Goal: Task Accomplishment & Management: Use online tool/utility

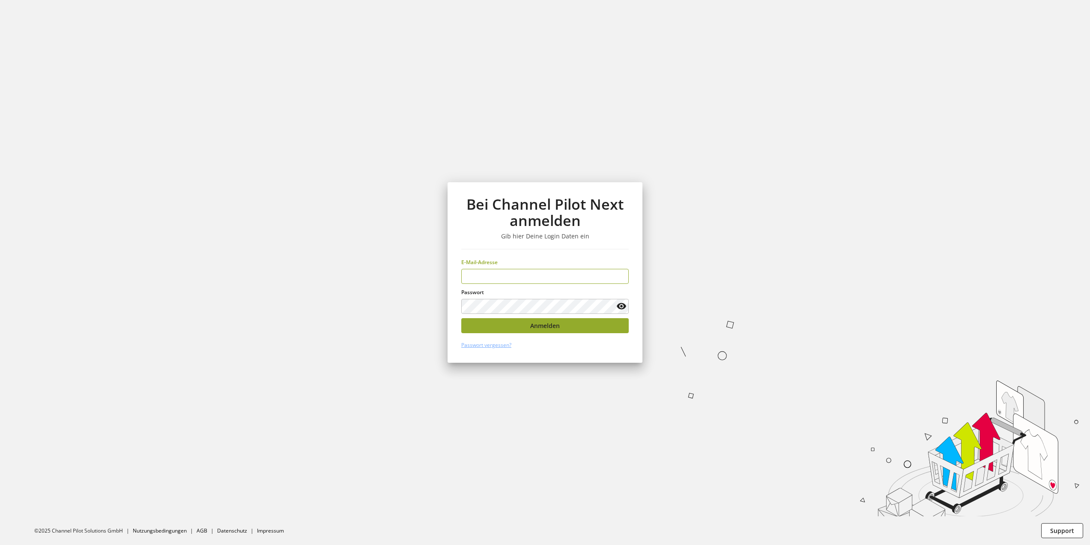
type input "**********"
click at [542, 331] on button "Anmelden" at bounding box center [545, 325] width 168 height 15
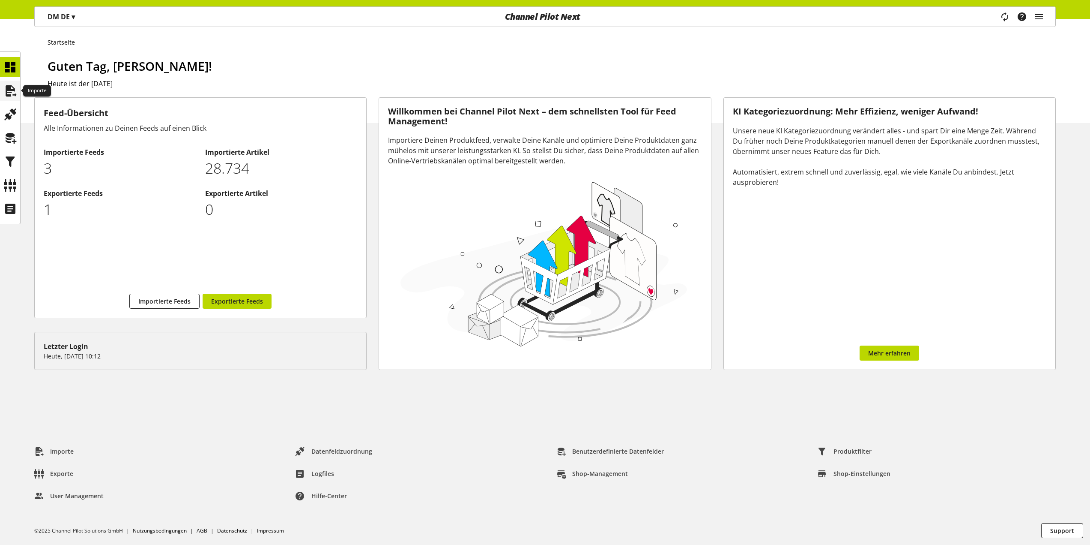
click at [14, 89] on icon at bounding box center [10, 90] width 14 height 17
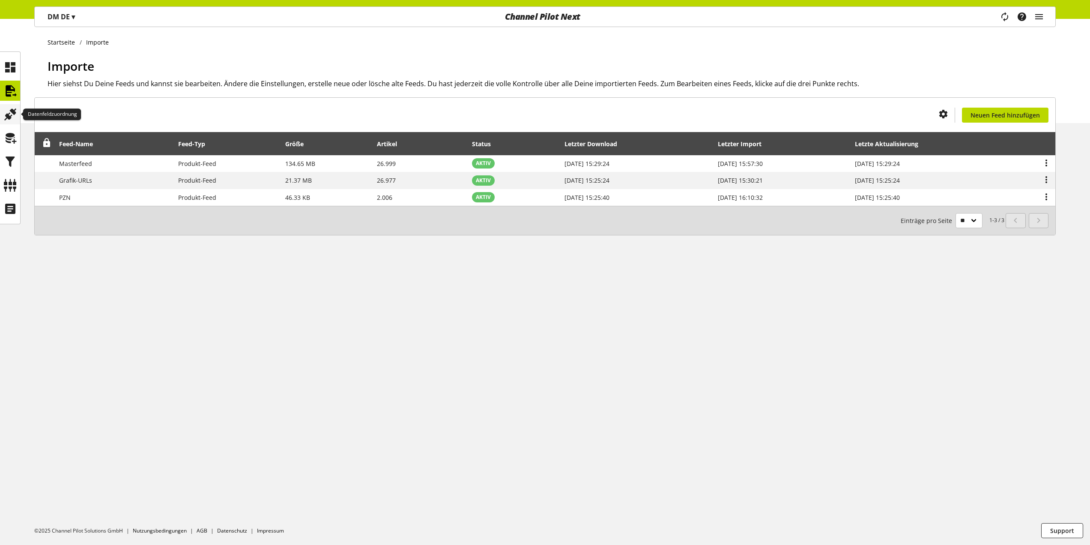
click at [10, 105] on div at bounding box center [10, 114] width 20 height 20
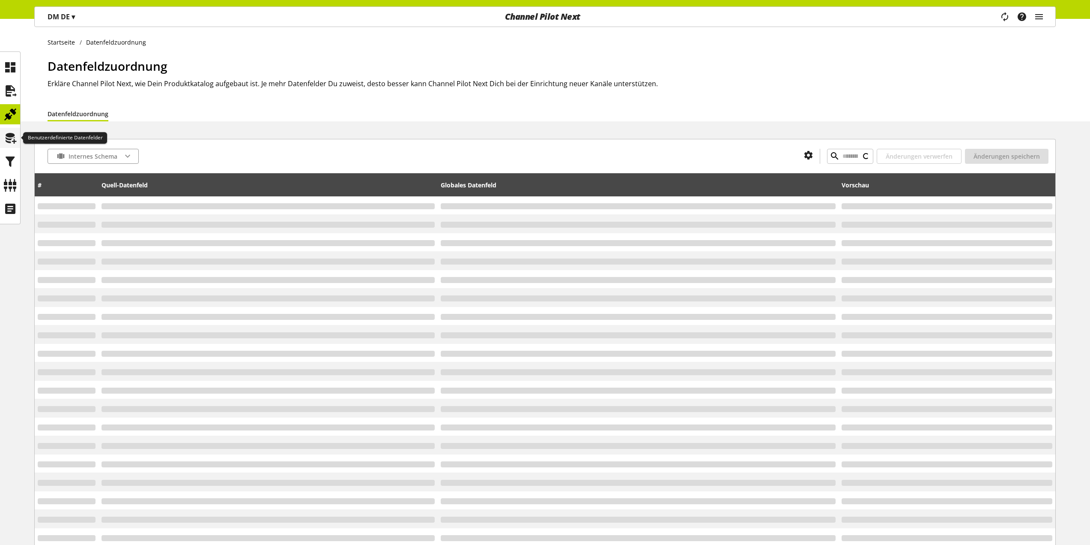
type input "**********"
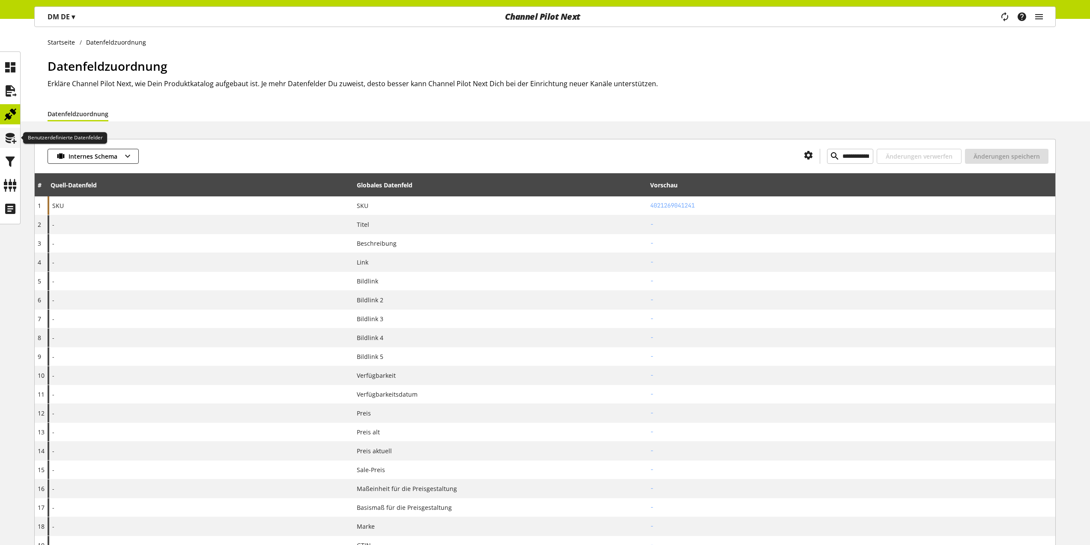
click at [11, 136] on icon at bounding box center [10, 137] width 14 height 17
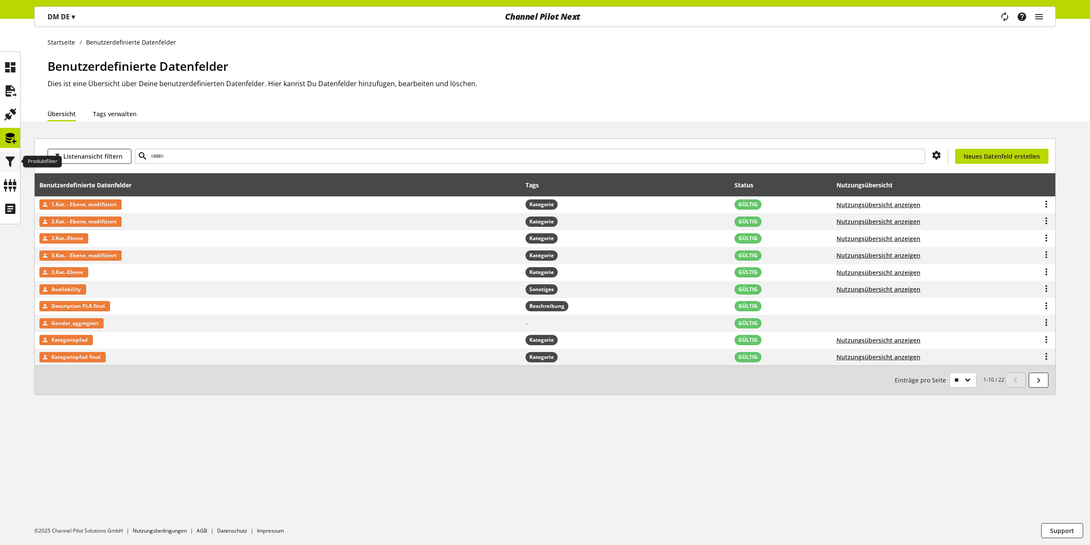
click at [7, 157] on icon at bounding box center [10, 161] width 14 height 17
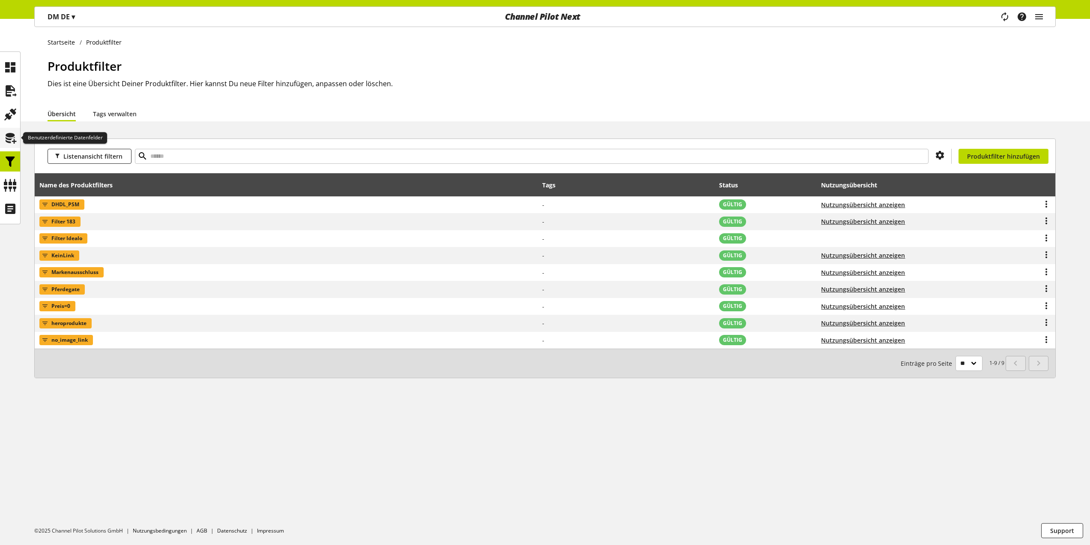
click at [12, 142] on icon at bounding box center [10, 137] width 14 height 17
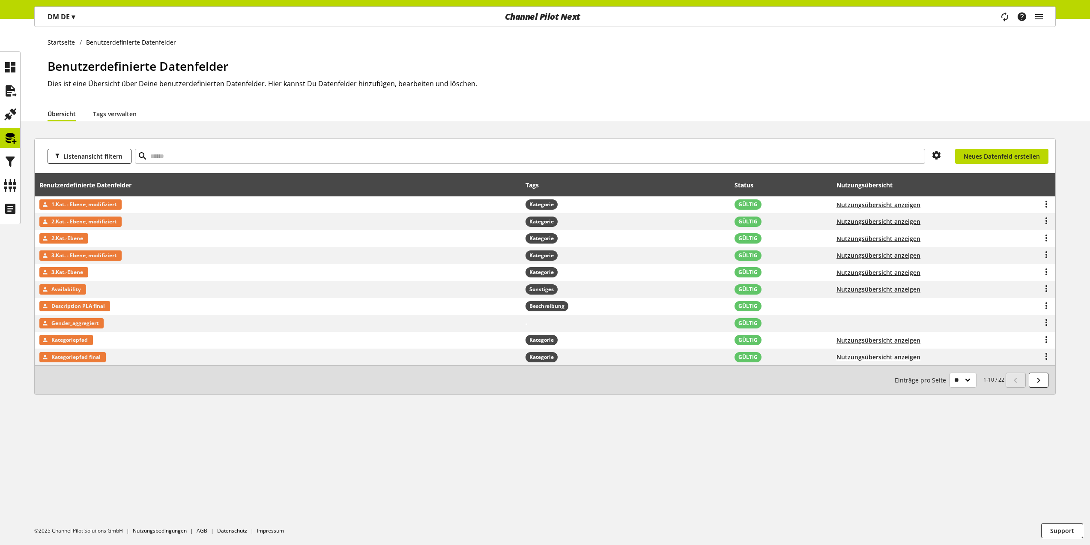
click at [20, 159] on div at bounding box center [10, 137] width 21 height 173
click at [11, 159] on icon at bounding box center [10, 161] width 14 height 17
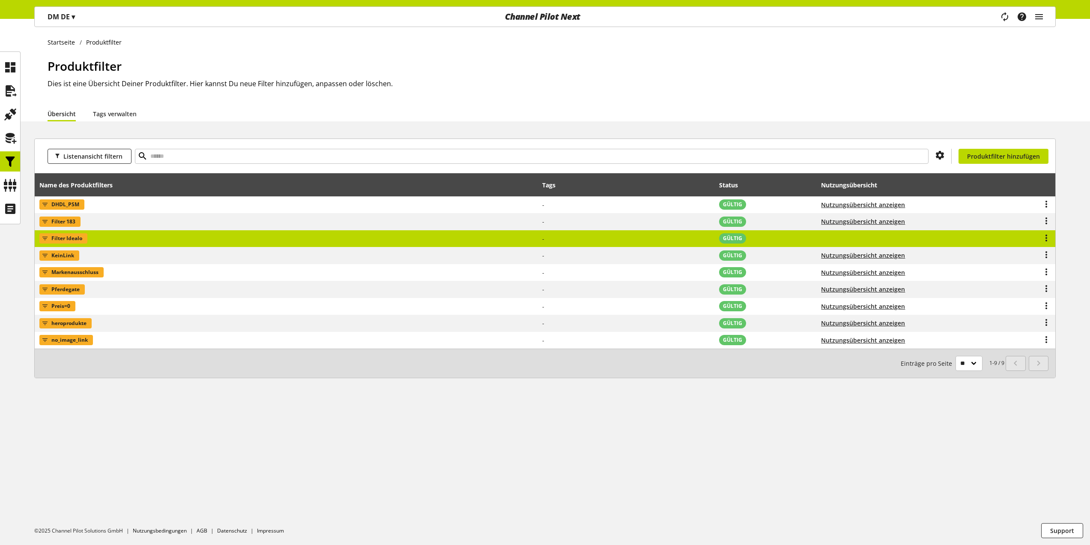
click at [132, 240] on td "Filter Idealo" at bounding box center [286, 238] width 503 height 17
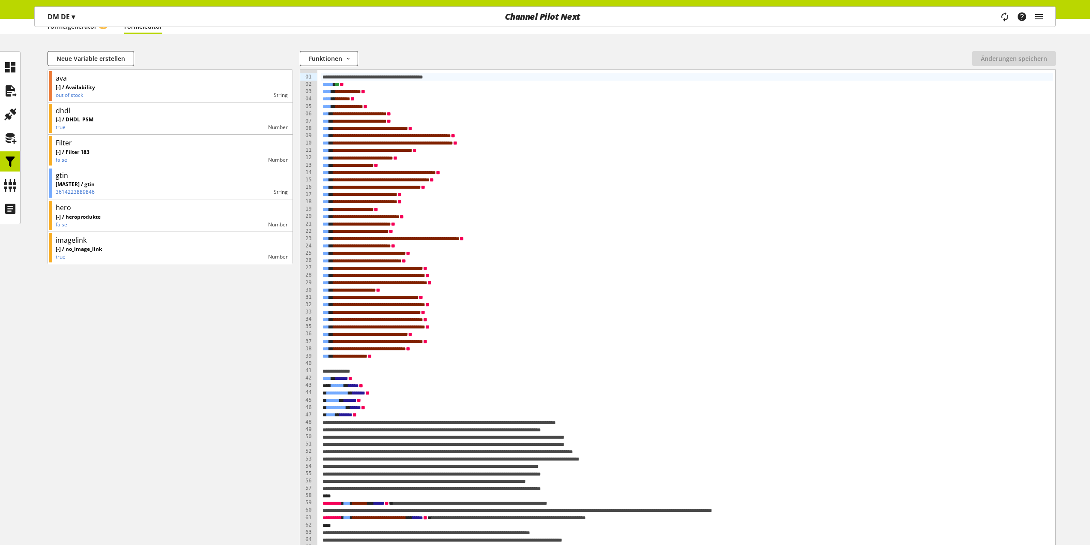
scroll to position [86, 0]
